Goal: Communication & Community: Ask a question

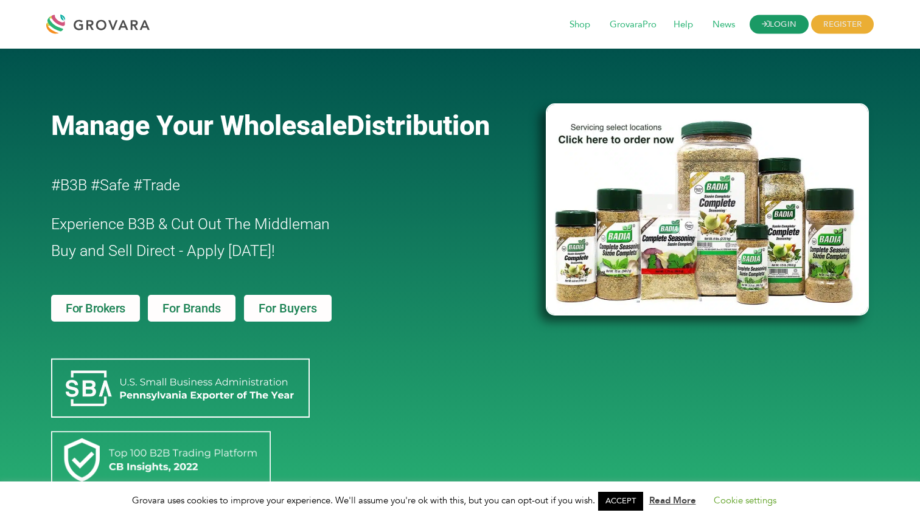
click at [761, 28] on link "LOGIN" at bounding box center [779, 24] width 60 height 19
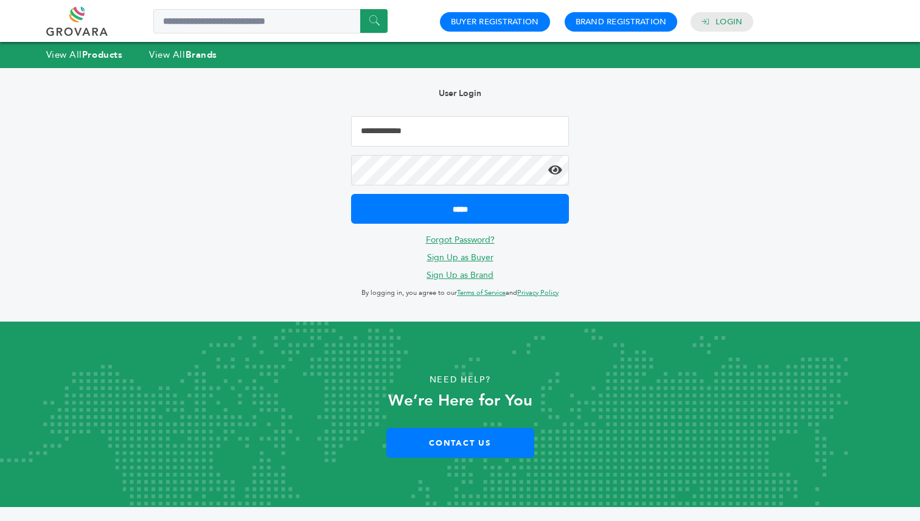
click at [466, 126] on input "Email Address" at bounding box center [460, 131] width 218 height 30
type input "**********"
click at [351, 194] on input "*****" at bounding box center [460, 209] width 218 height 30
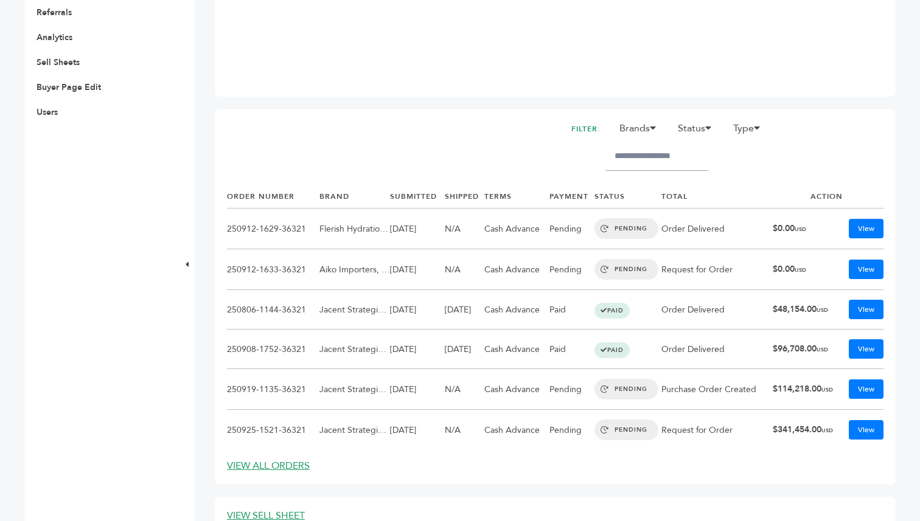
scroll to position [424, 0]
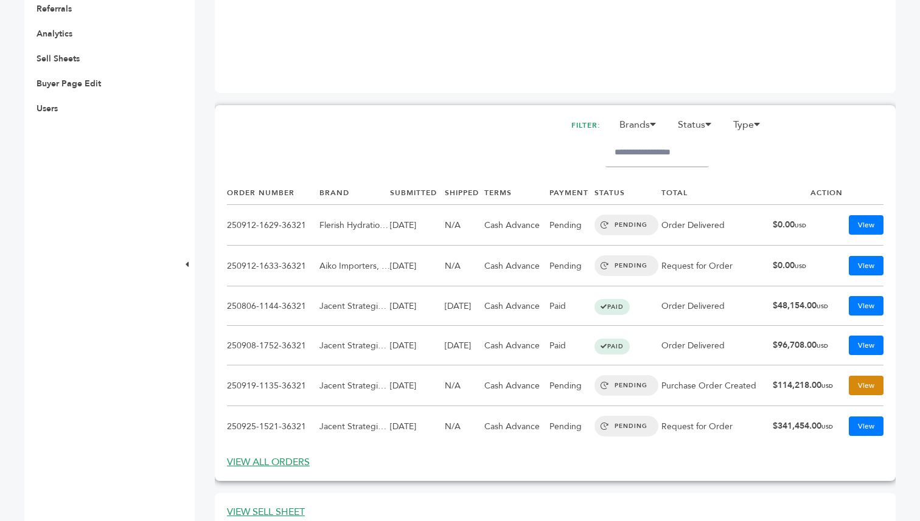
click at [861, 387] on link "View" at bounding box center [865, 385] width 35 height 19
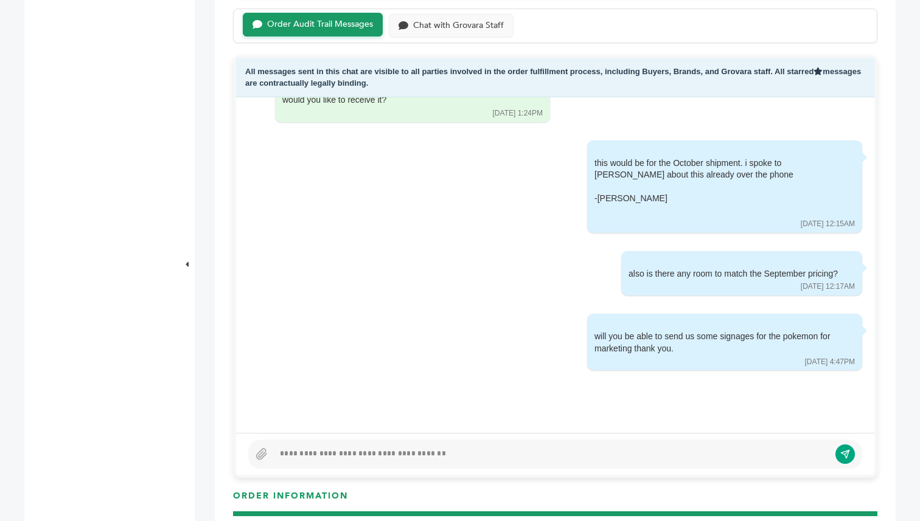
scroll to position [367, 0]
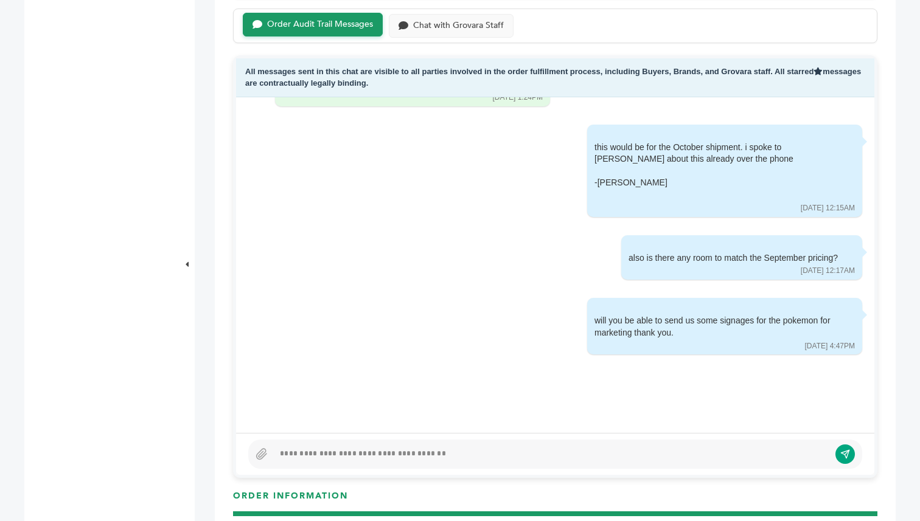
click at [401, 461] on div at bounding box center [551, 454] width 555 height 15
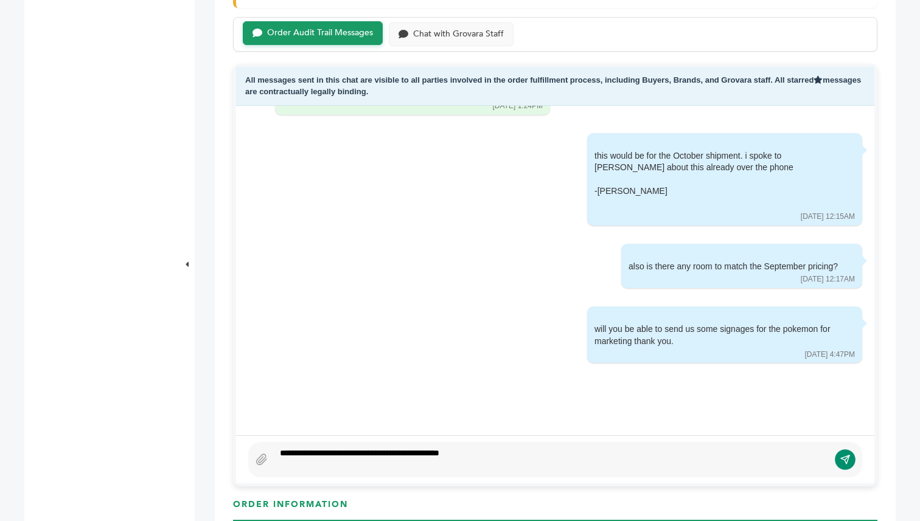
click at [844, 466] on button "submit" at bounding box center [845, 459] width 21 height 21
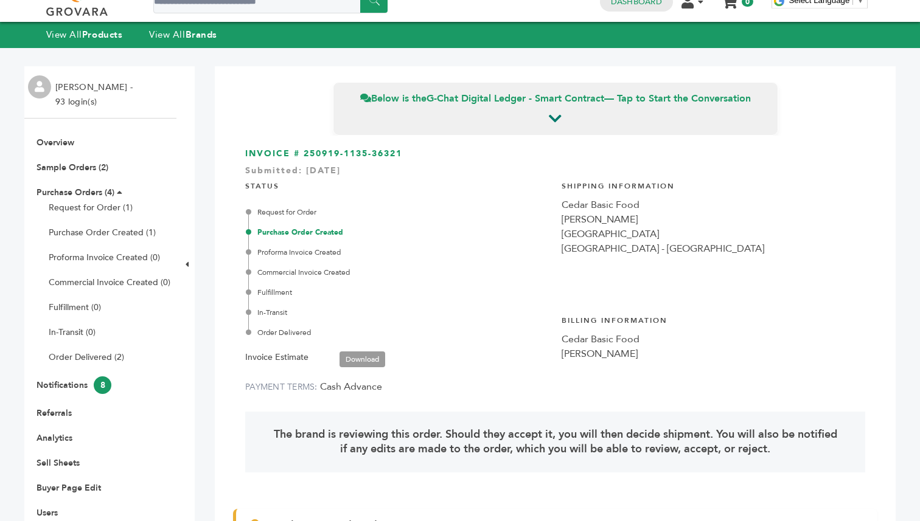
scroll to position [0, 0]
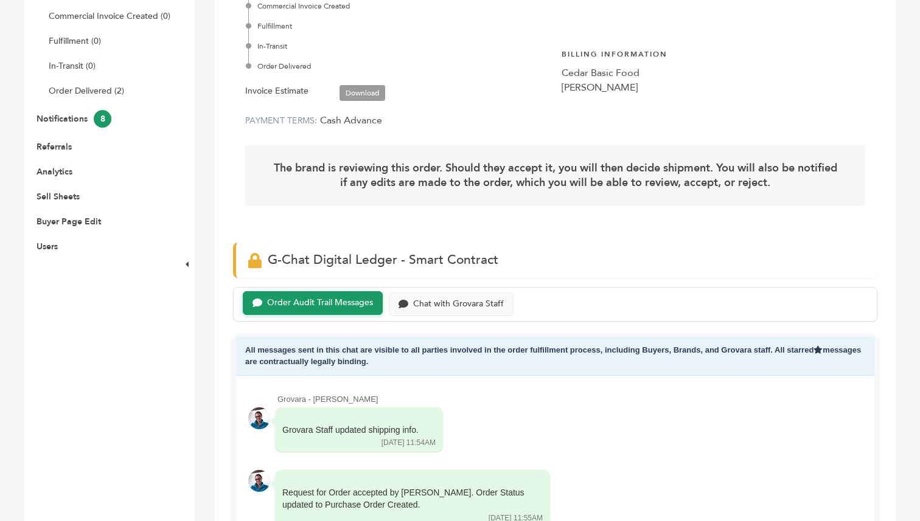
scroll to position [287, 0]
